Goal: Information Seeking & Learning: Learn about a topic

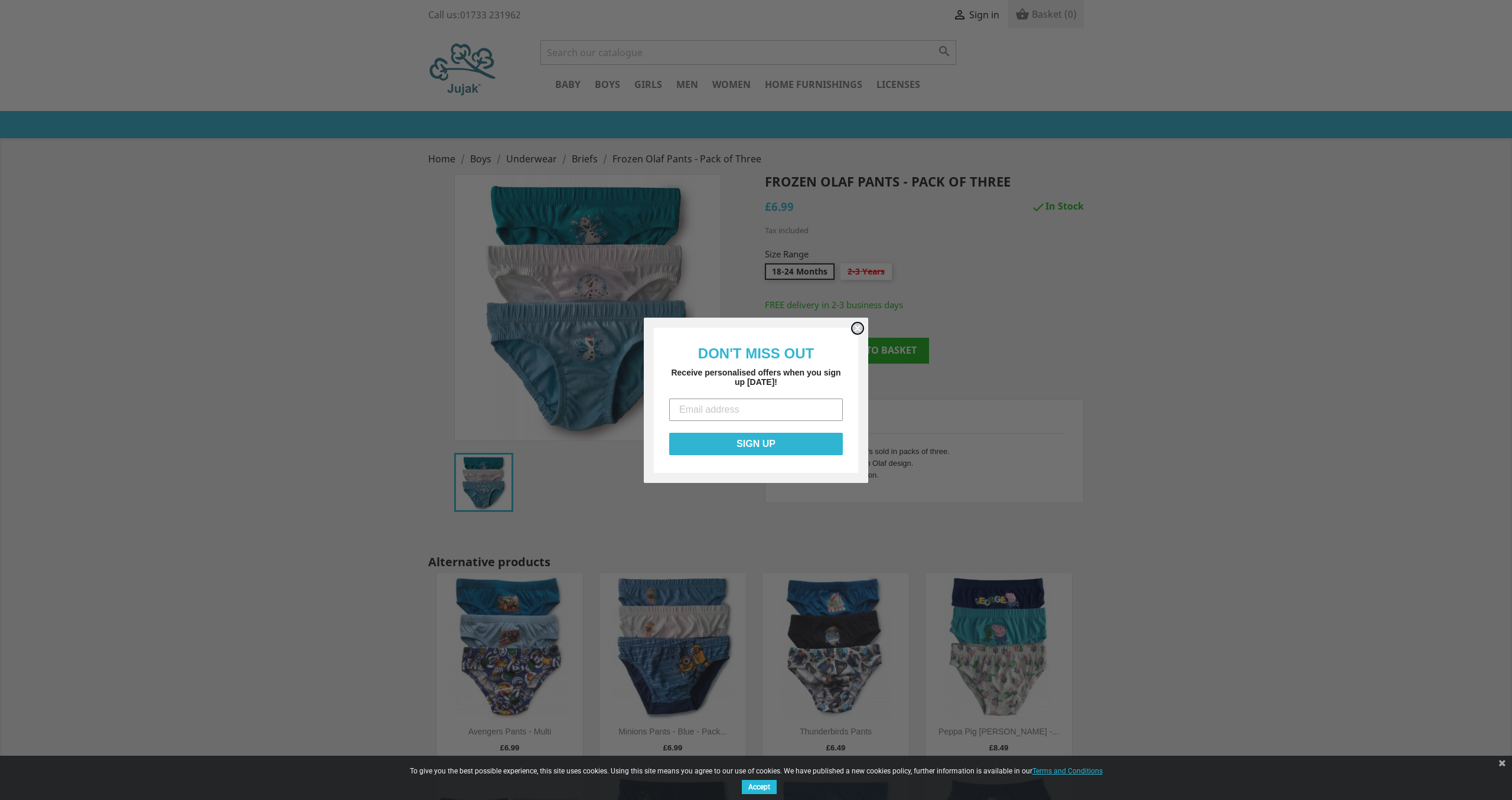
click at [857, 328] on circle "Close dialog" at bounding box center [857, 328] width 11 height 11
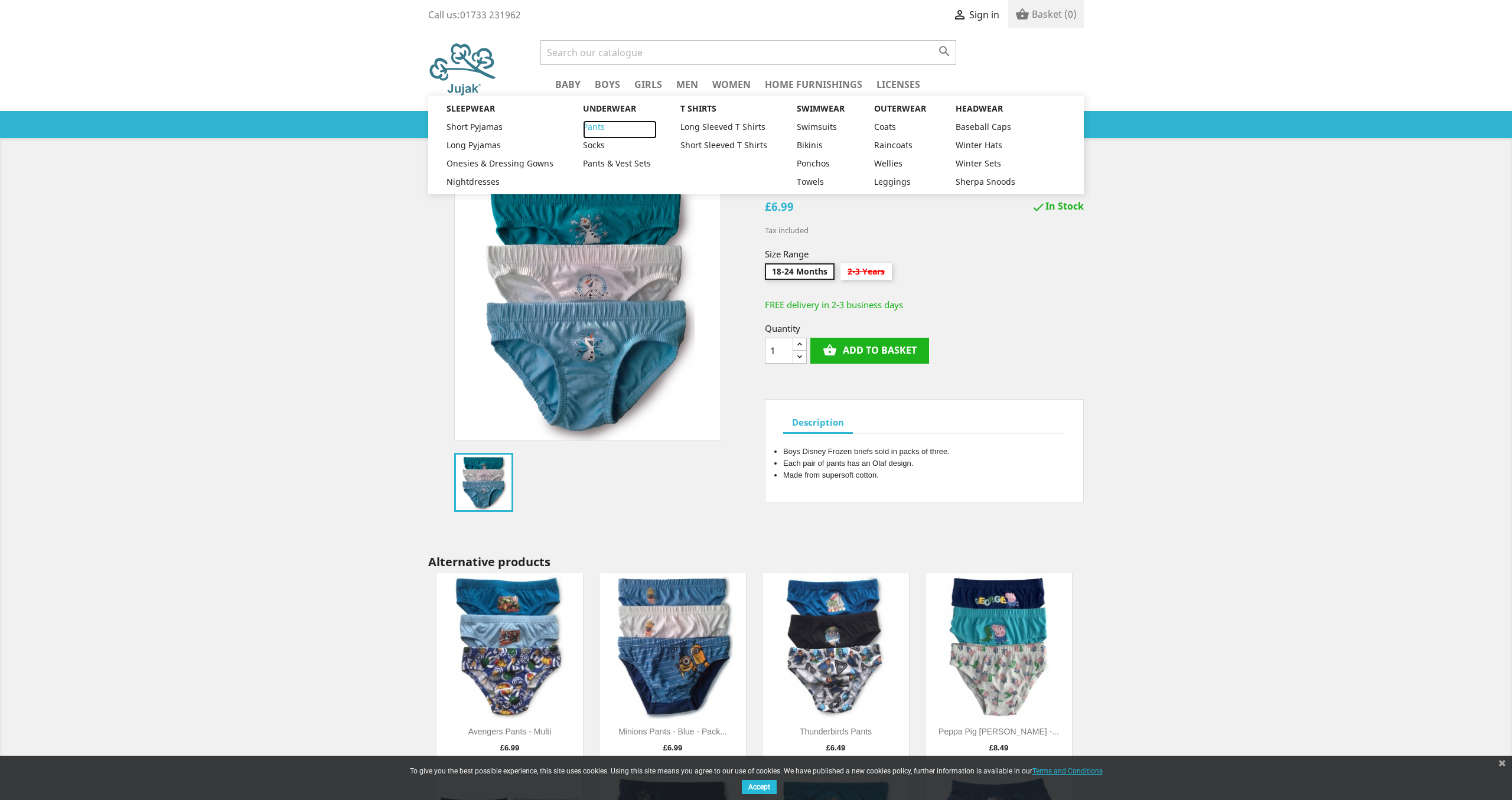
click at [592, 127] on link "Pants" at bounding box center [620, 129] width 74 height 18
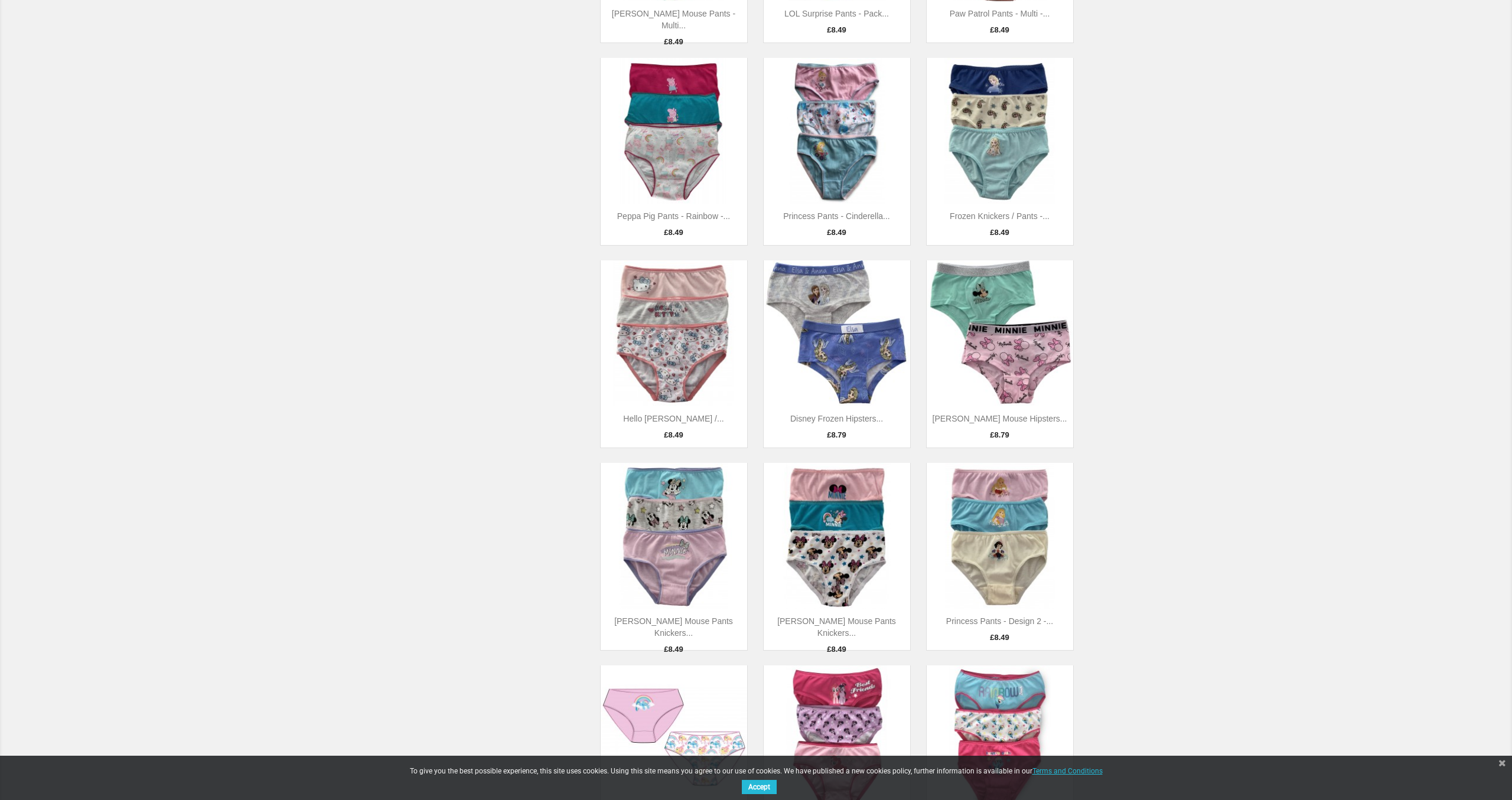
scroll to position [1385, 0]
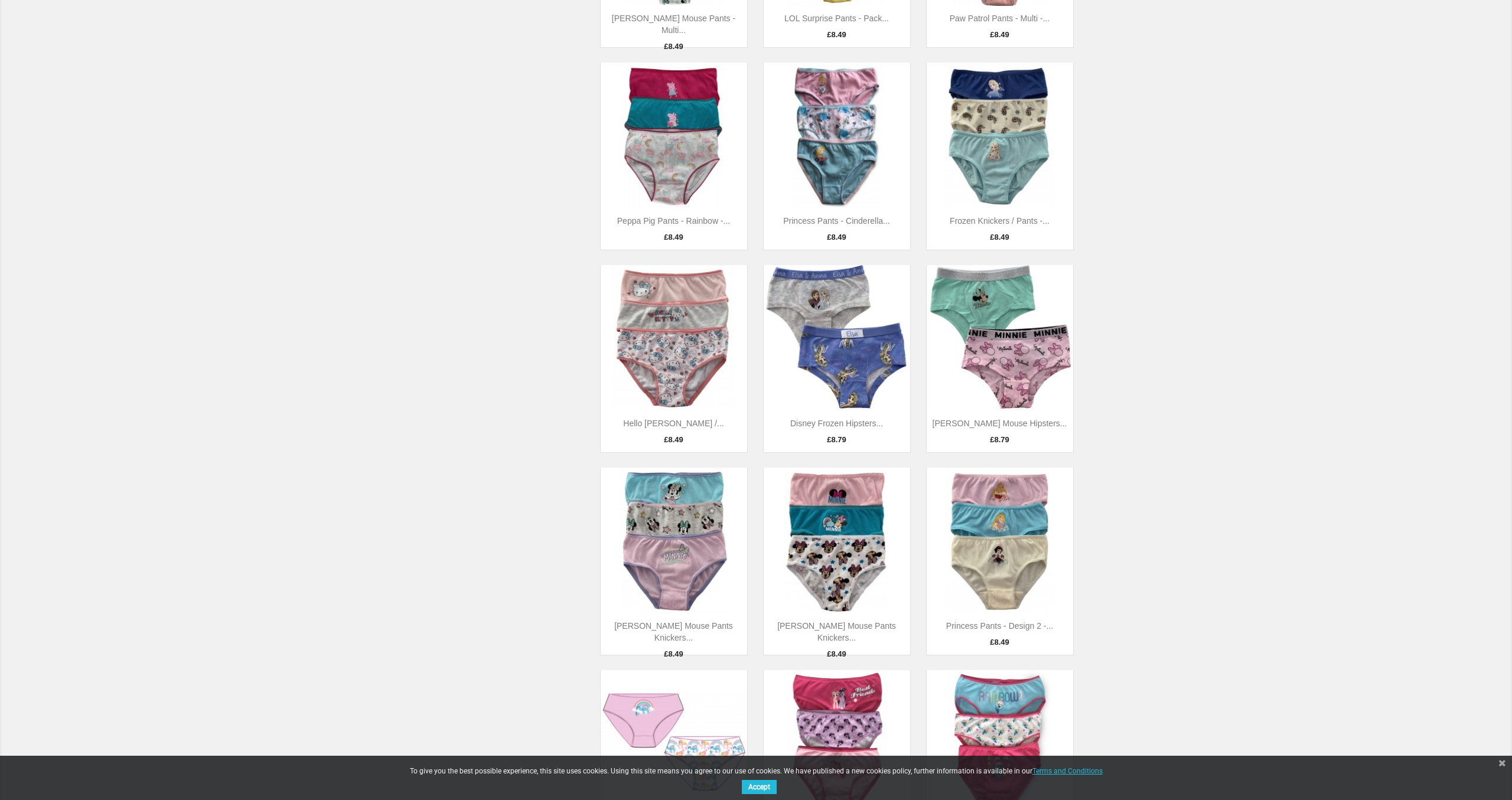
click at [703, 331] on img at bounding box center [673, 338] width 146 height 146
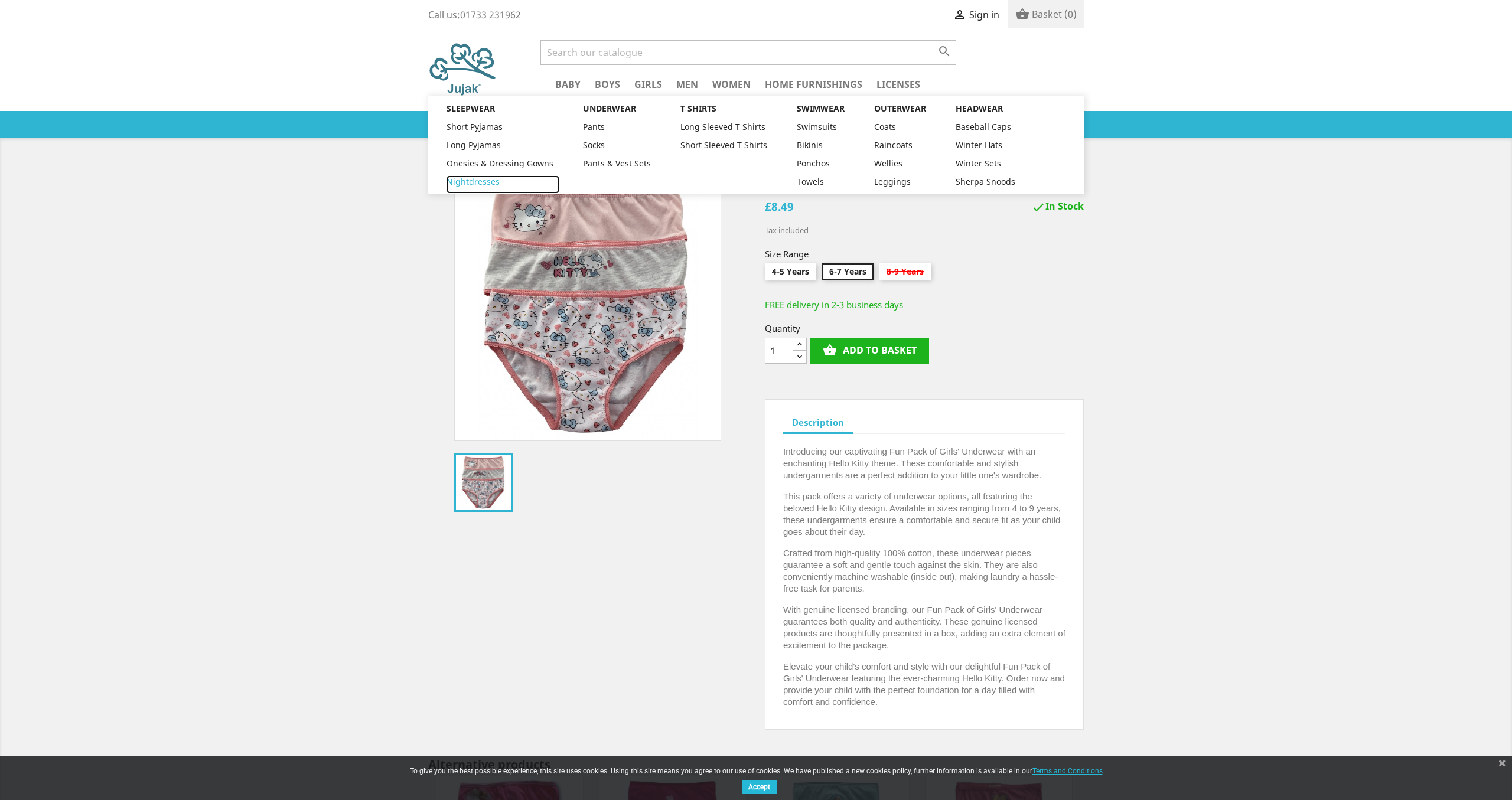
click at [480, 182] on link "Nightdresses" at bounding box center [503, 185] width 113 height 18
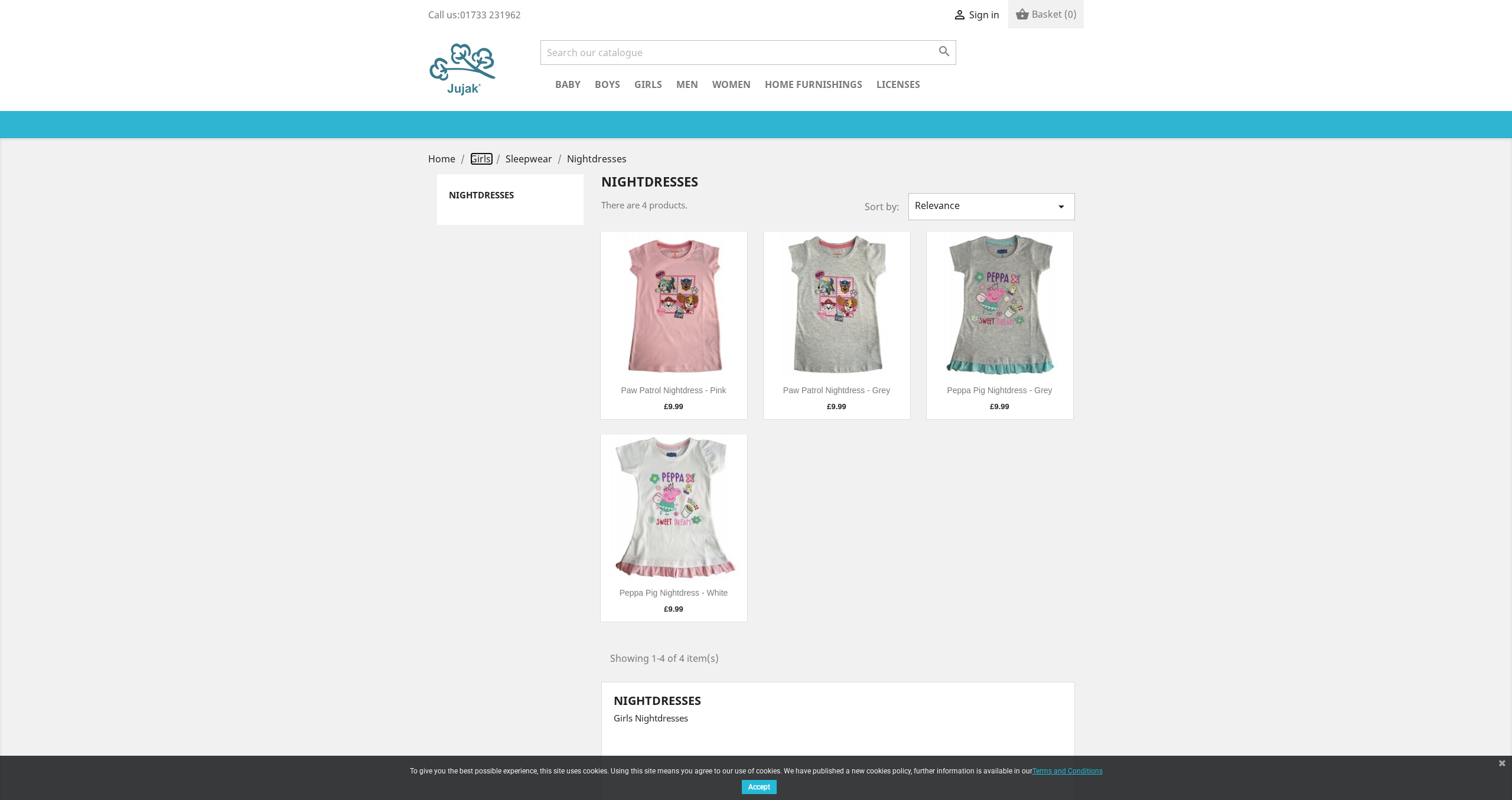
click at [486, 159] on span "Girls" at bounding box center [480, 159] width 21 height 13
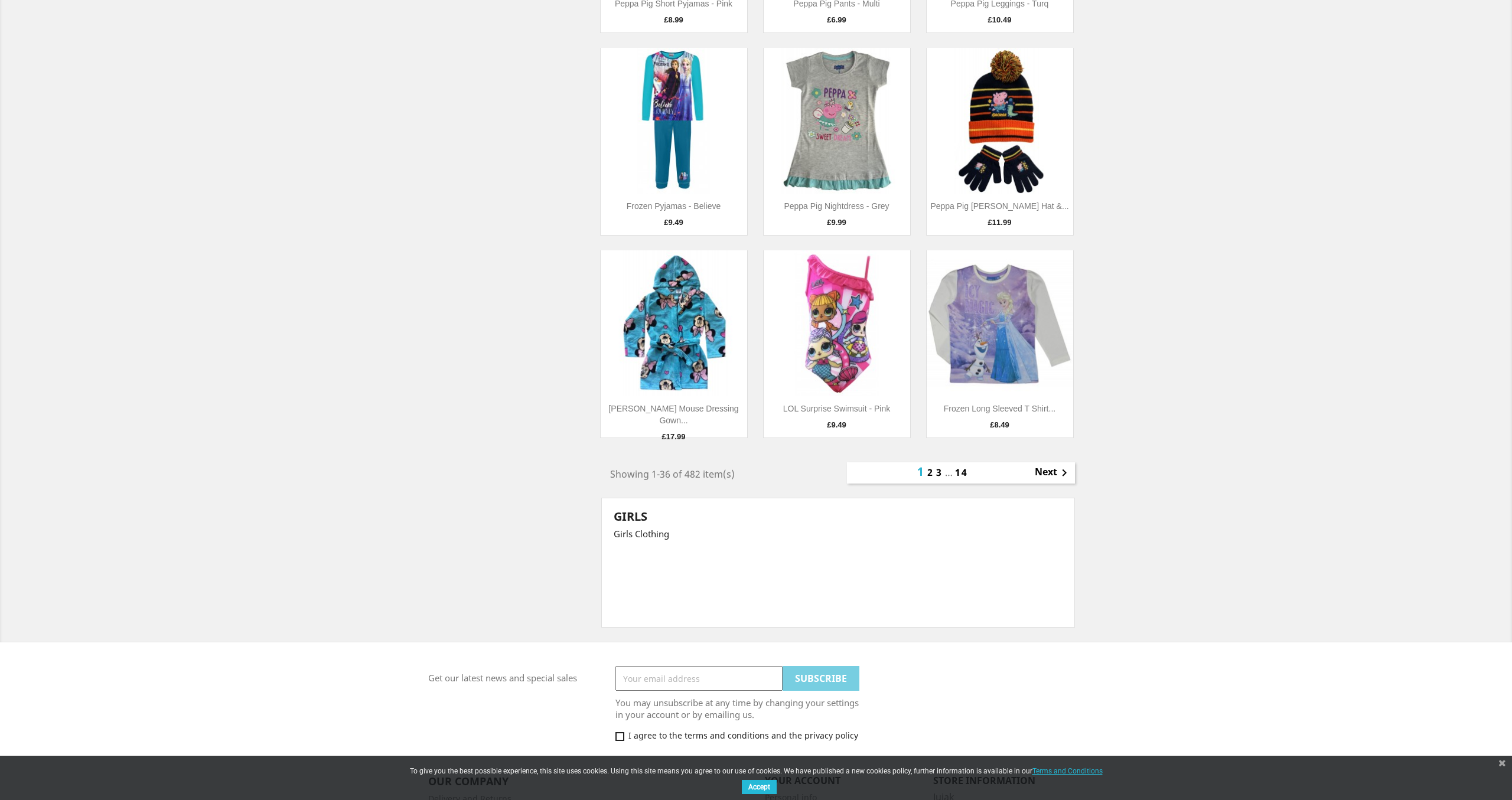
scroll to position [2308, 0]
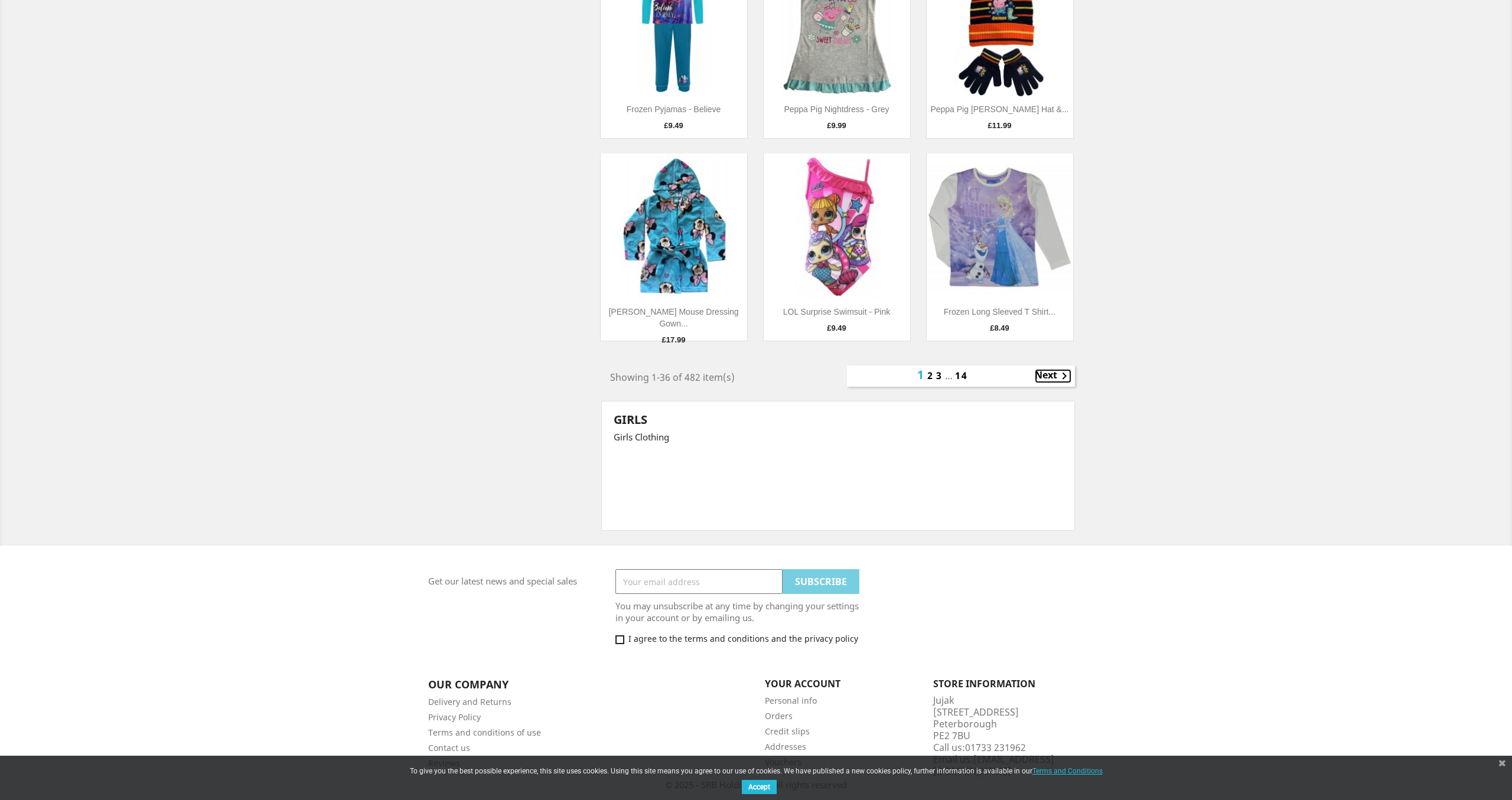
click at [1042, 374] on link "Next " at bounding box center [1053, 376] width 36 height 14
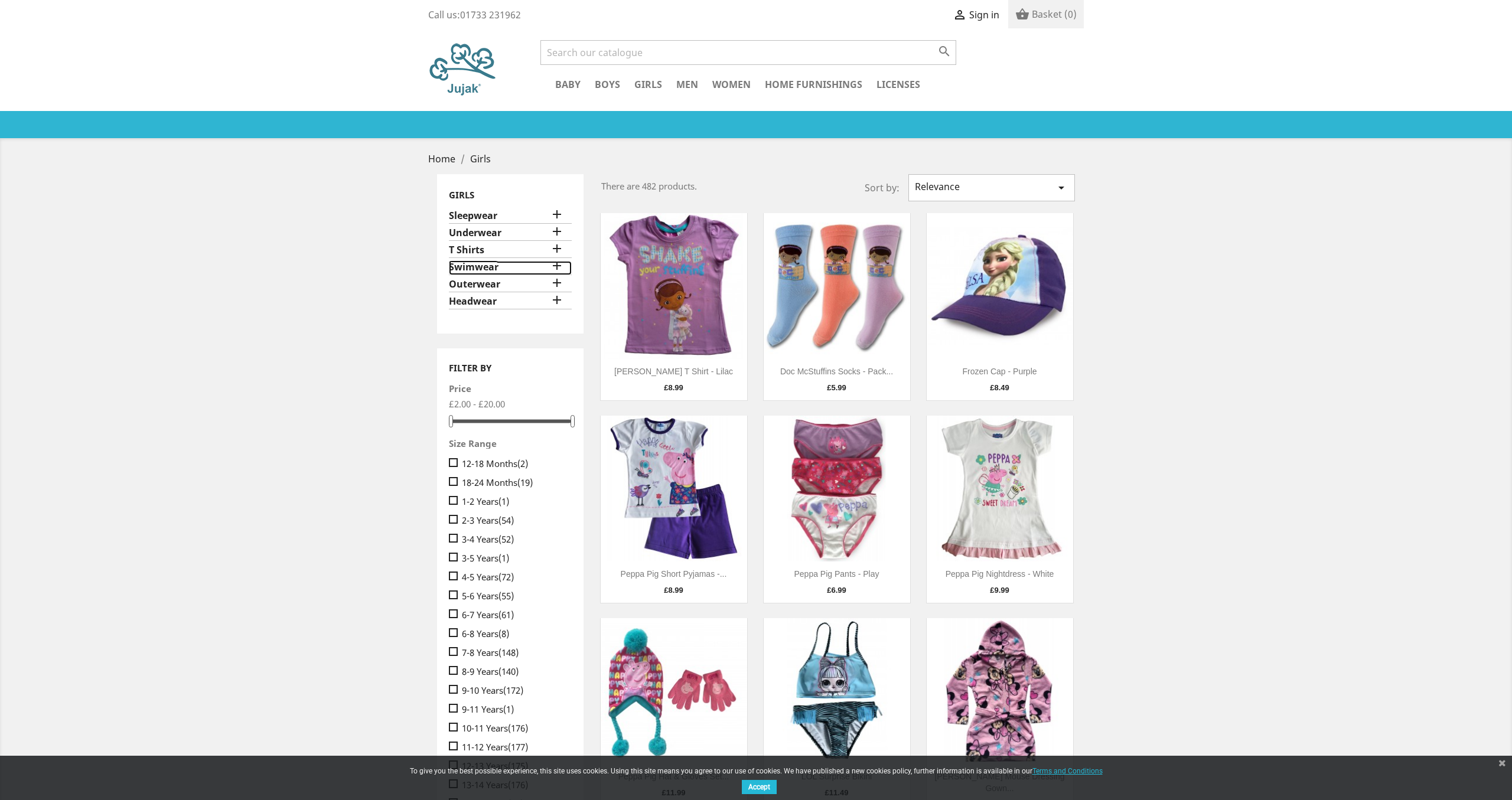
click at [488, 267] on link "Swimwear" at bounding box center [510, 268] width 123 height 14
